Goal: Task Accomplishment & Management: Manage account settings

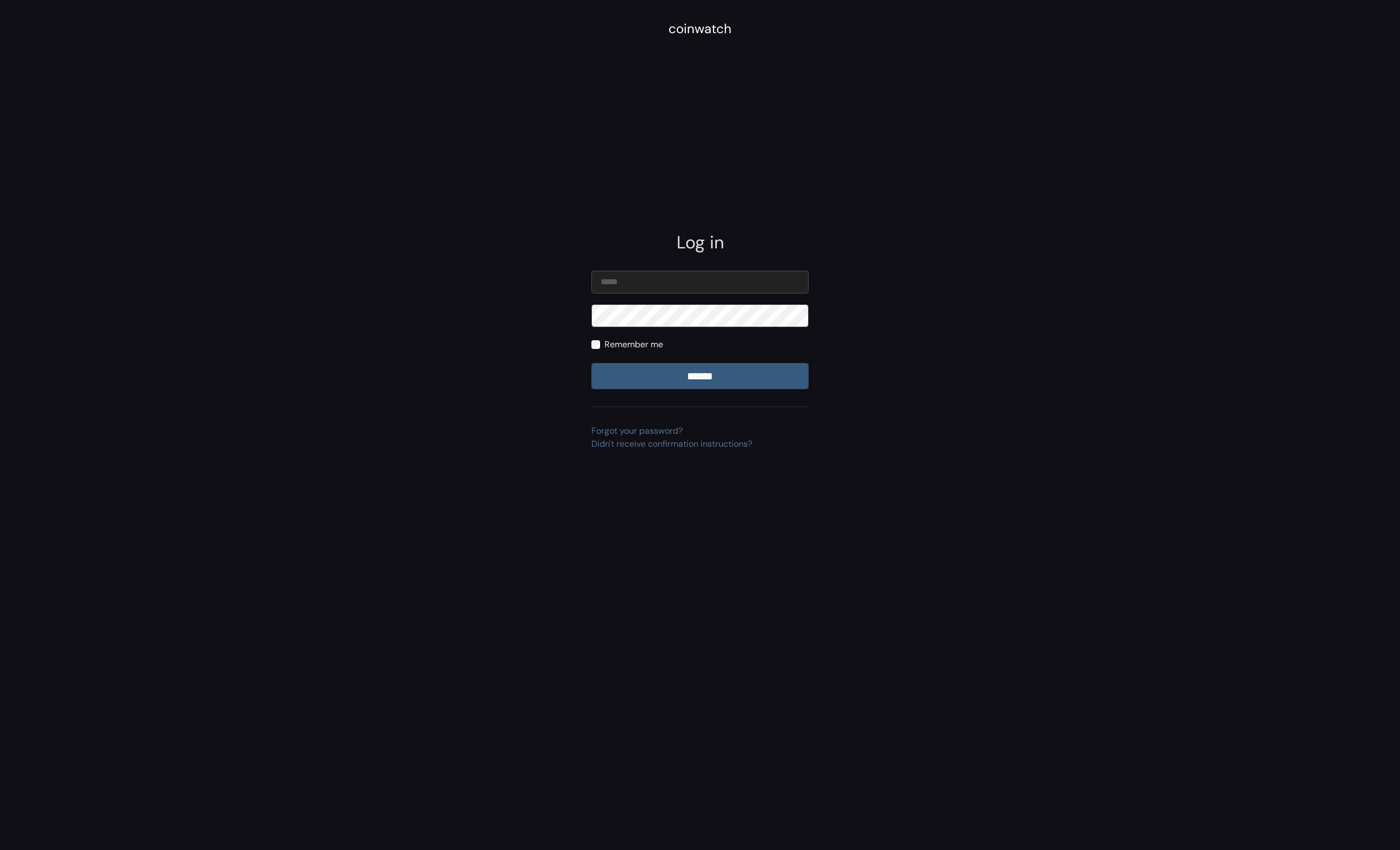
click at [0, 849] on com-1password-button at bounding box center [0, 850] width 0 height 0
type input "**********"
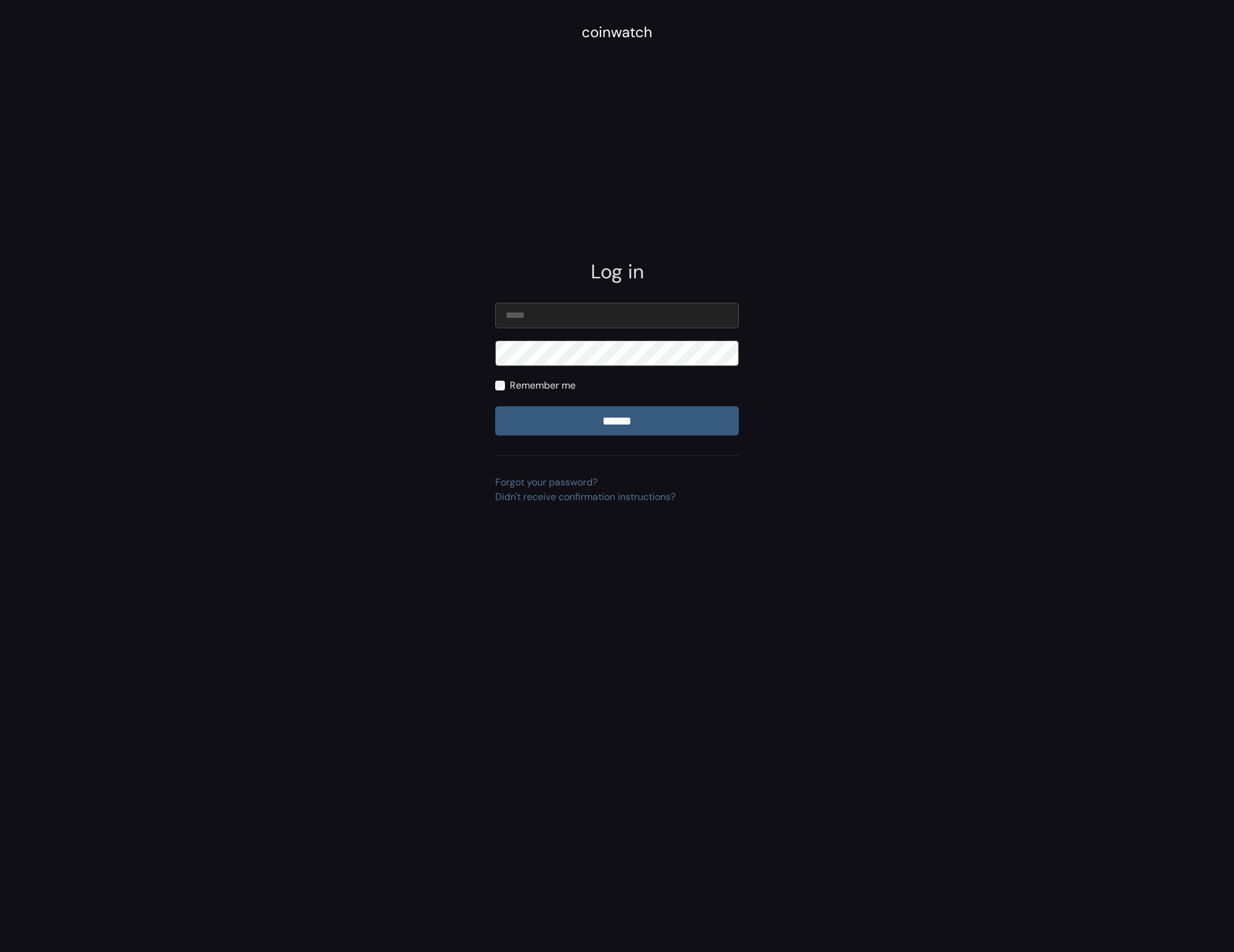
type input "**********"
